Goal: Information Seeking & Learning: Learn about a topic

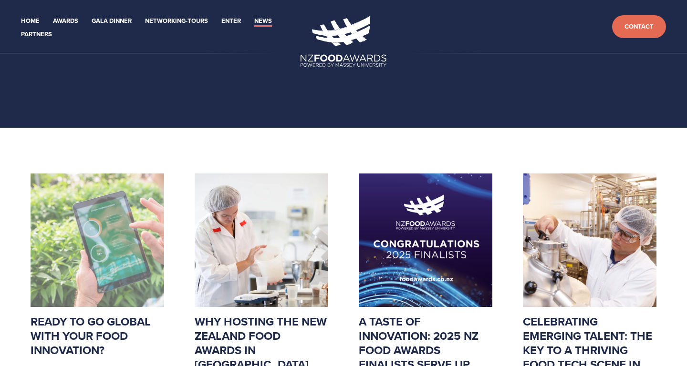
click at [81, 255] on img at bounding box center [98, 241] width 134 height 134
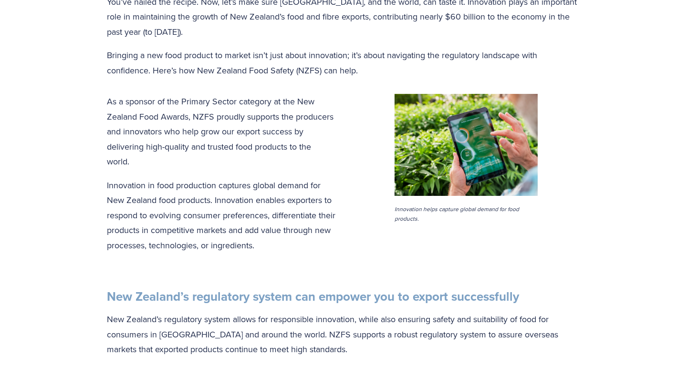
scroll to position [159, 0]
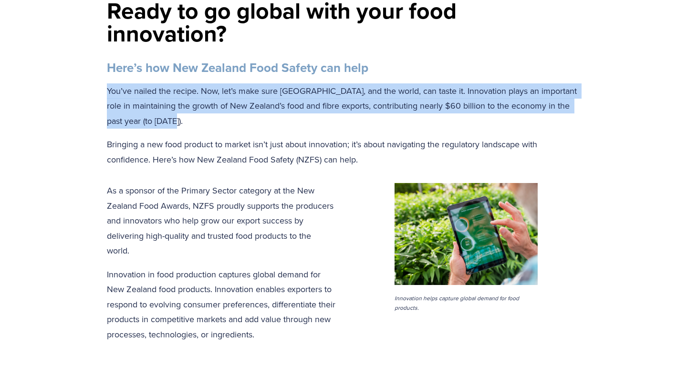
drag, startPoint x: 186, startPoint y: 120, endPoint x: 95, endPoint y: 92, distance: 95.8
copy p "You’ve nailed the recipe. Now, let’s make sure [GEOGRAPHIC_DATA], and the world…"
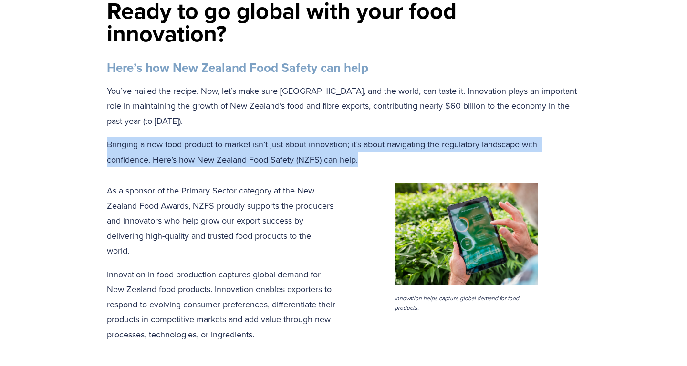
drag, startPoint x: 365, startPoint y: 157, endPoint x: 41, endPoint y: 135, distance: 325.1
copy p "Bringing a new food product to market isn’t just about innovation; it’s about n…"
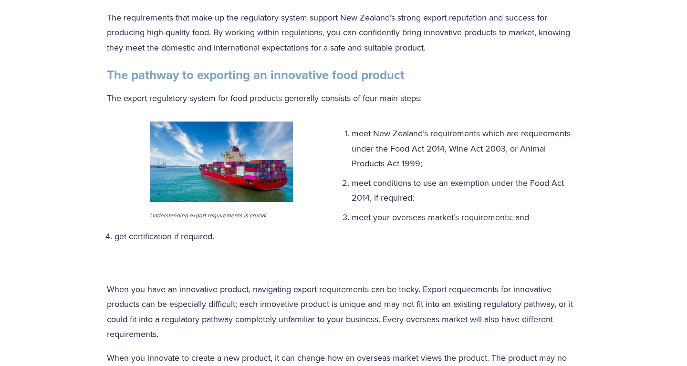
scroll to position [604, 0]
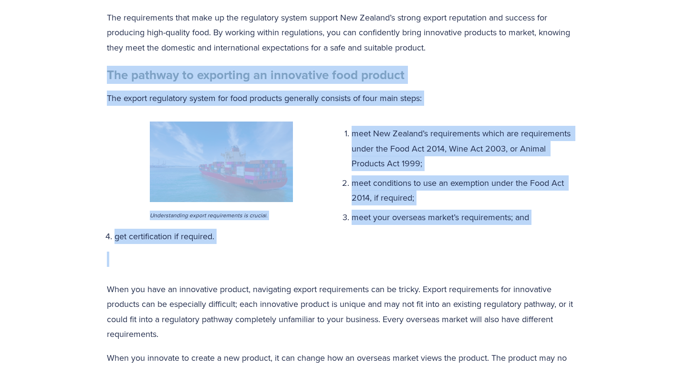
drag, startPoint x: 109, startPoint y: 64, endPoint x: 459, endPoint y: 244, distance: 394.0
click at [459, 244] on div "Here’s how New Zealand Food Safety can help You’ve nailed the recipe. Now, let’…" at bounding box center [343, 280] width 489 height 1330
copy div "The pathway to exporting an innovative food product The export regulatory syste…"
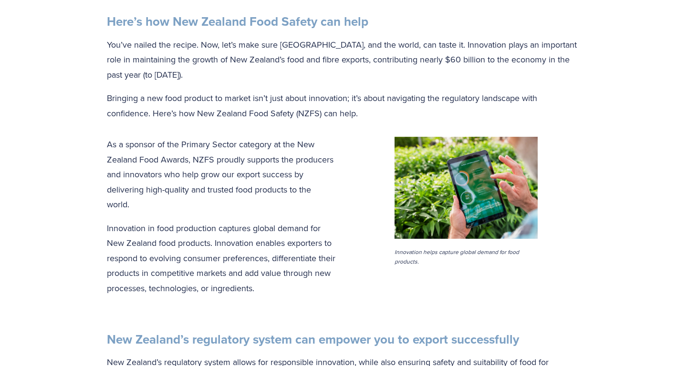
scroll to position [205, 0]
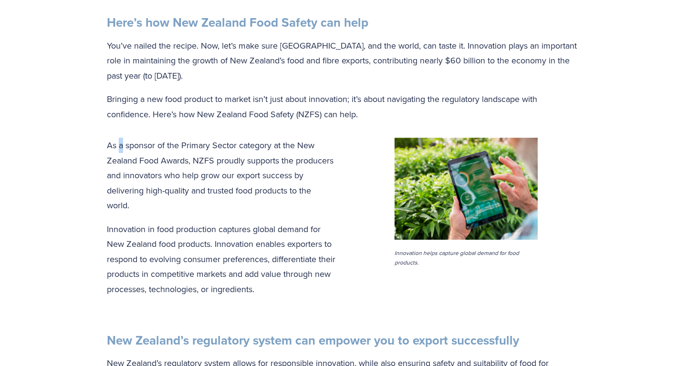
click at [122, 149] on p "As a sponsor of the Primary Sector category at the New Zealand Food Awards, NZF…" at bounding box center [343, 175] width 473 height 75
click at [106, 146] on div "As a sponsor of the Primary Sector category at the New Zealand Food Awards, NZF…" at bounding box center [343, 321] width 489 height 383
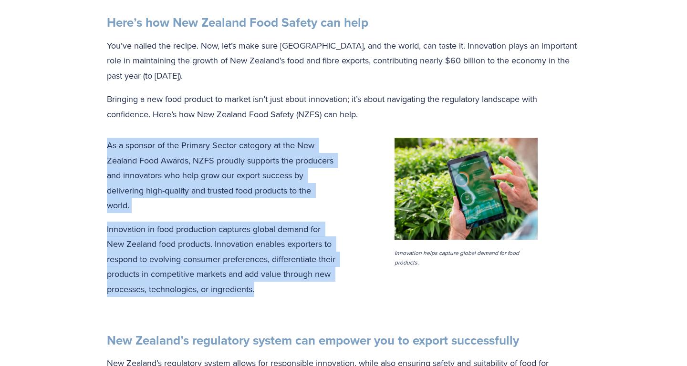
drag, startPoint x: 106, startPoint y: 143, endPoint x: 292, endPoint y: 298, distance: 242.5
click at [292, 298] on div "As a sponsor of the Primary Sector category at the New Zealand Food Awards, NZF…" at bounding box center [343, 321] width 489 height 383
copy div "As a sponsor of the Primary Sector category at the New Zealand Food Awards, NZF…"
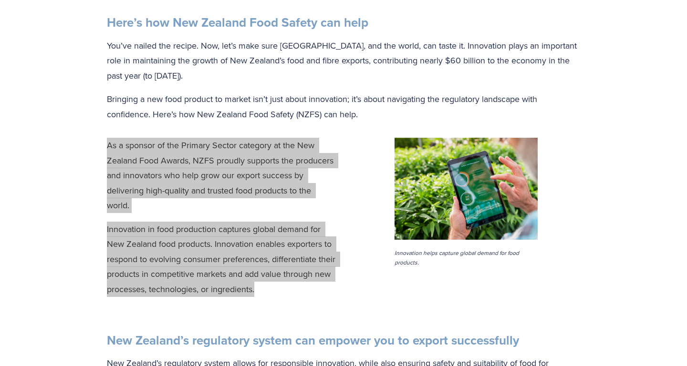
drag, startPoint x: 163, startPoint y: 197, endPoint x: 375, endPoint y: 108, distance: 230.2
click at [191, 131] on div "As a sponsor of the Primary Sector category at the New Zealand Food Awards, NZF…" at bounding box center [343, 321] width 489 height 383
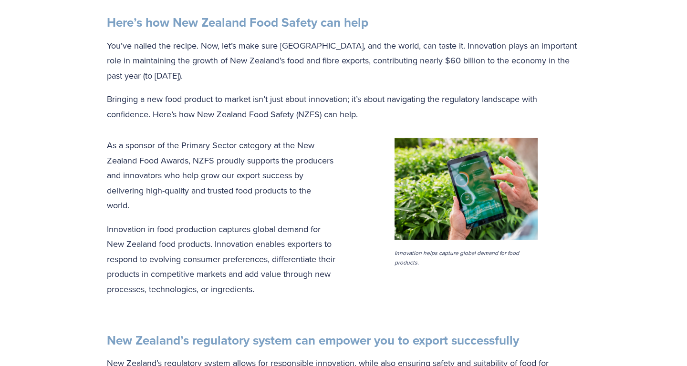
click at [364, 113] on p "Bringing a new food product to market isn’t just about innovation; it’s about n…" at bounding box center [343, 107] width 473 height 30
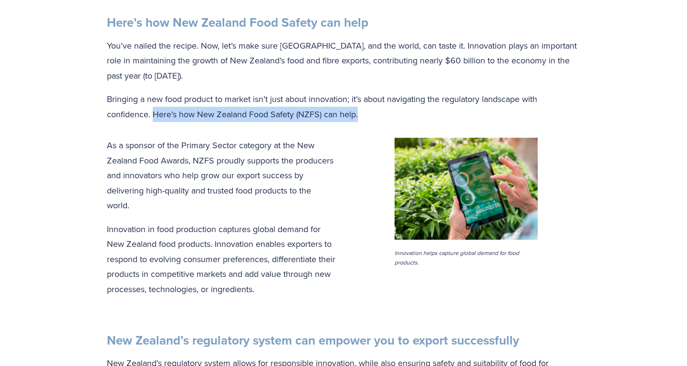
drag, startPoint x: 362, startPoint y: 114, endPoint x: 153, endPoint y: 113, distance: 209.9
click at [153, 113] on p "Bringing a new food product to market isn’t just about innovation; it’s about n…" at bounding box center [343, 107] width 473 height 30
copy p "Here’s how New Zealand Food Safety (NZFS) can help."
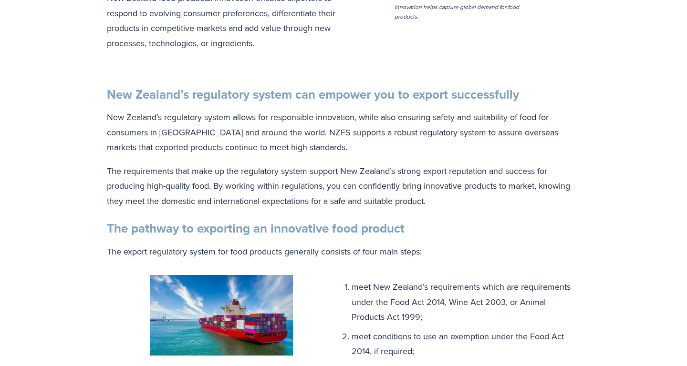
scroll to position [452, 0]
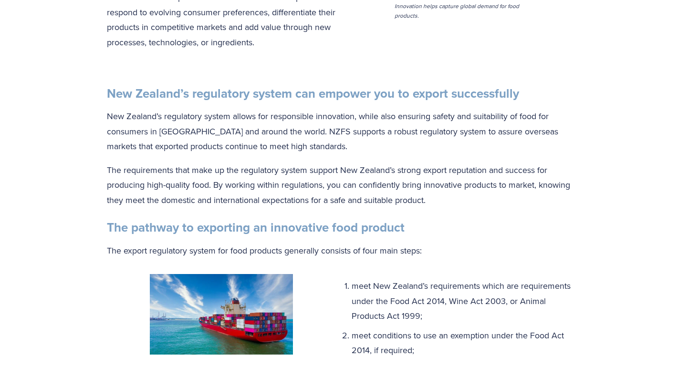
drag, startPoint x: 108, startPoint y: 88, endPoint x: 524, endPoint y: 199, distance: 430.6
click at [524, 199] on div "As a sponsor of the Primary Sector category at the New Zealand Food Awards, NZF…" at bounding box center [343, 74] width 473 height 367
copy div "New Zealand’s regulatory system can empower you to export successfully New Zeal…"
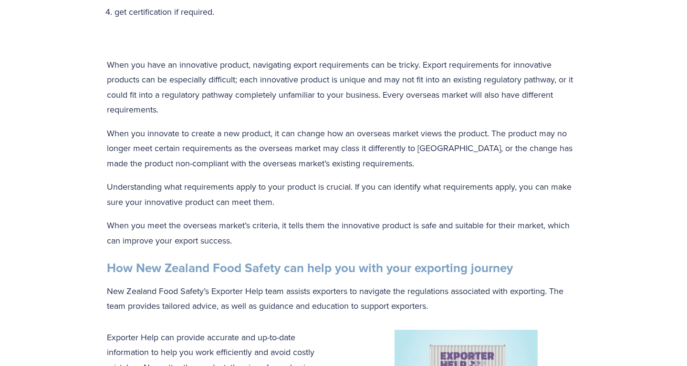
scroll to position [850, 0]
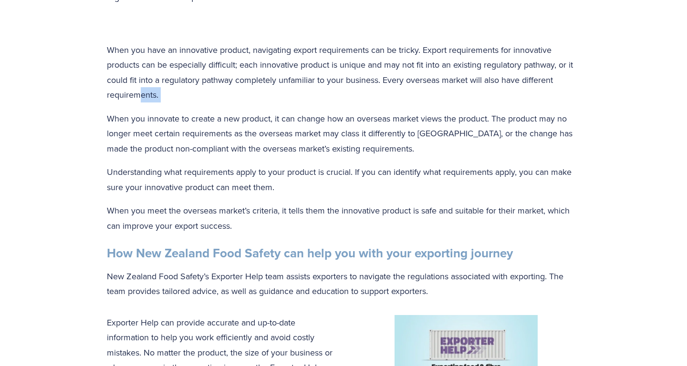
click at [138, 105] on div "meet New Zealand’s requirements which are requirements under the Food Act 2014,…" at bounding box center [343, 92] width 473 height 413
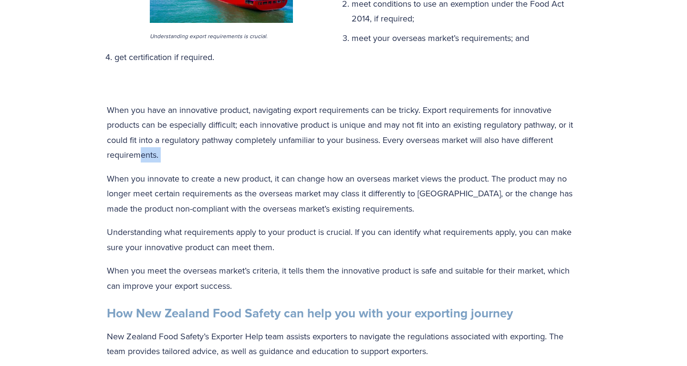
scroll to position [776, 0]
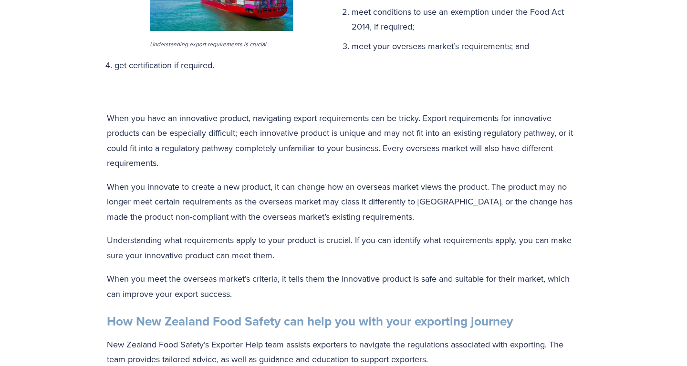
click at [105, 113] on div "meet New Zealand’s requirements which are requirements under the Food Act 2014,…" at bounding box center [343, 158] width 489 height 433
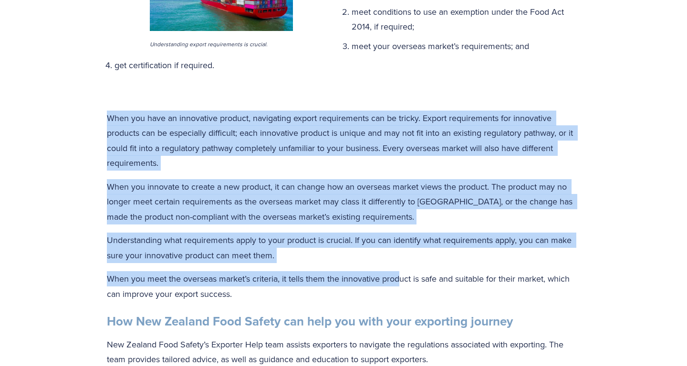
drag, startPoint x: 107, startPoint y: 108, endPoint x: 336, endPoint y: 205, distance: 249.0
click at [400, 264] on div "meet New Zealand’s requirements which are requirements under the Food Act 2014,…" at bounding box center [343, 161] width 473 height 413
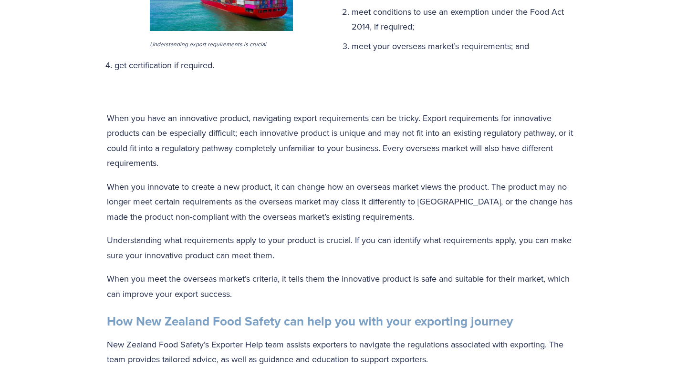
drag, startPoint x: 301, startPoint y: 280, endPoint x: 255, endPoint y: 290, distance: 47.3
click at [300, 280] on p "When you meet the overseas market’s criteria, it tells them the innovative prod…" at bounding box center [343, 286] width 473 height 30
drag, startPoint x: 255, startPoint y: 287, endPoint x: 85, endPoint y: 106, distance: 248.0
click at [85, 106] on div "Ready to go global with your food innovation? Here’s how New Zealand Food Safet…" at bounding box center [343, 143] width 687 height 1583
copy div "When you have an innovative product, navigating export requirements can be tric…"
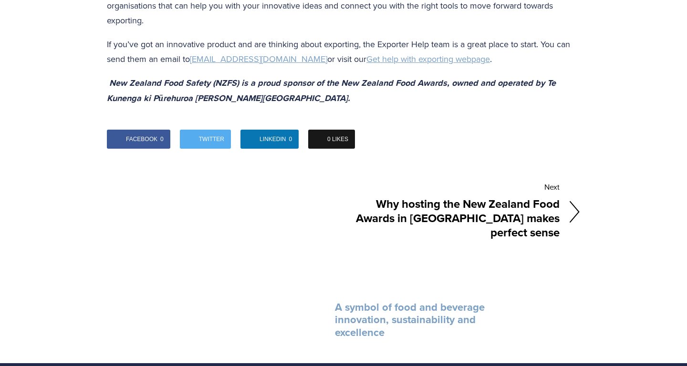
scroll to position [1437, 0]
